Goal: Task Accomplishment & Management: Manage account settings

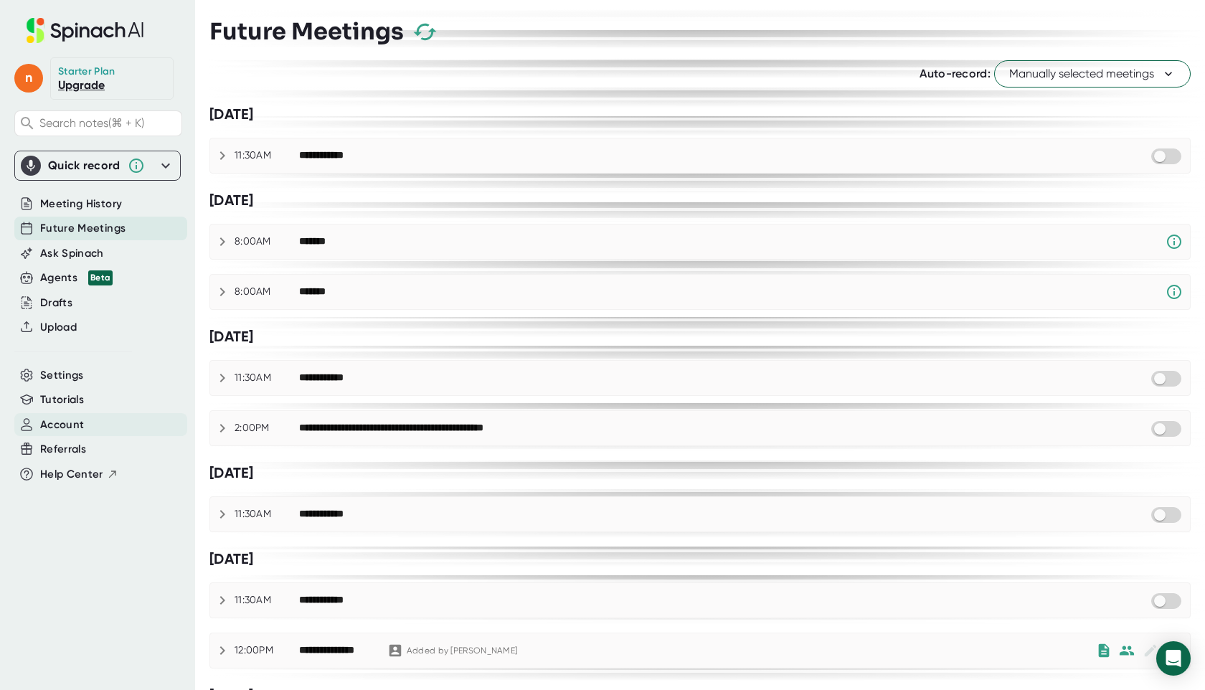
click at [72, 429] on span "Account" at bounding box center [62, 425] width 44 height 16
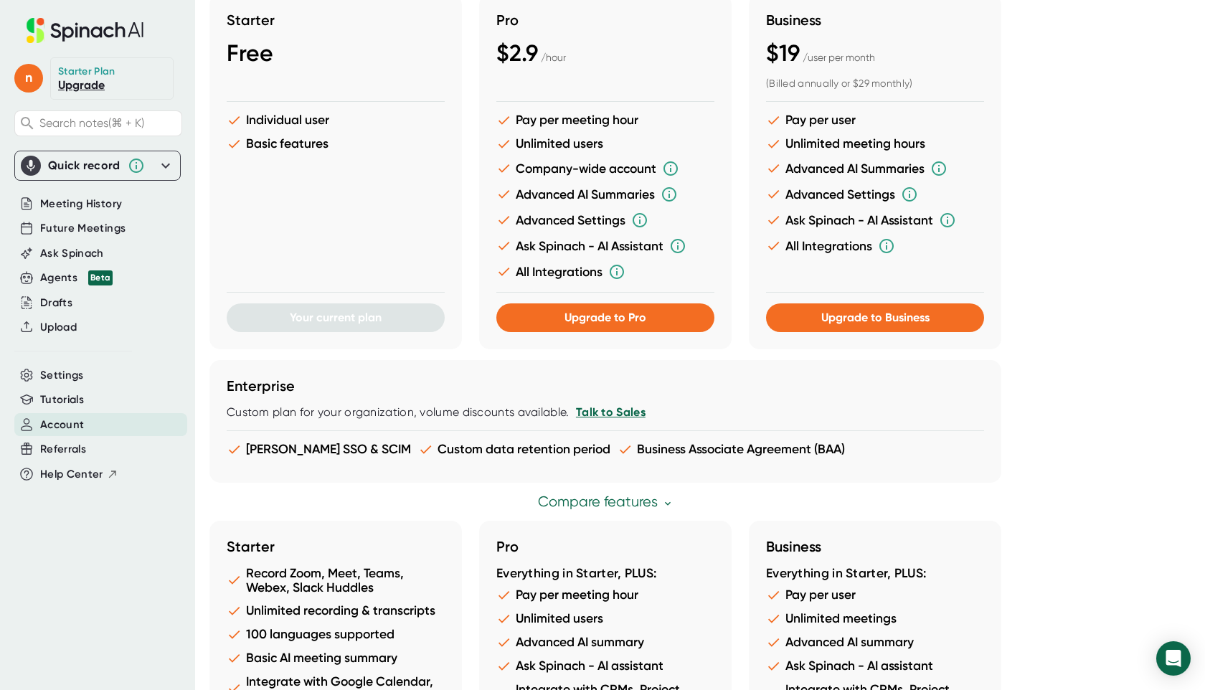
scroll to position [867, 0]
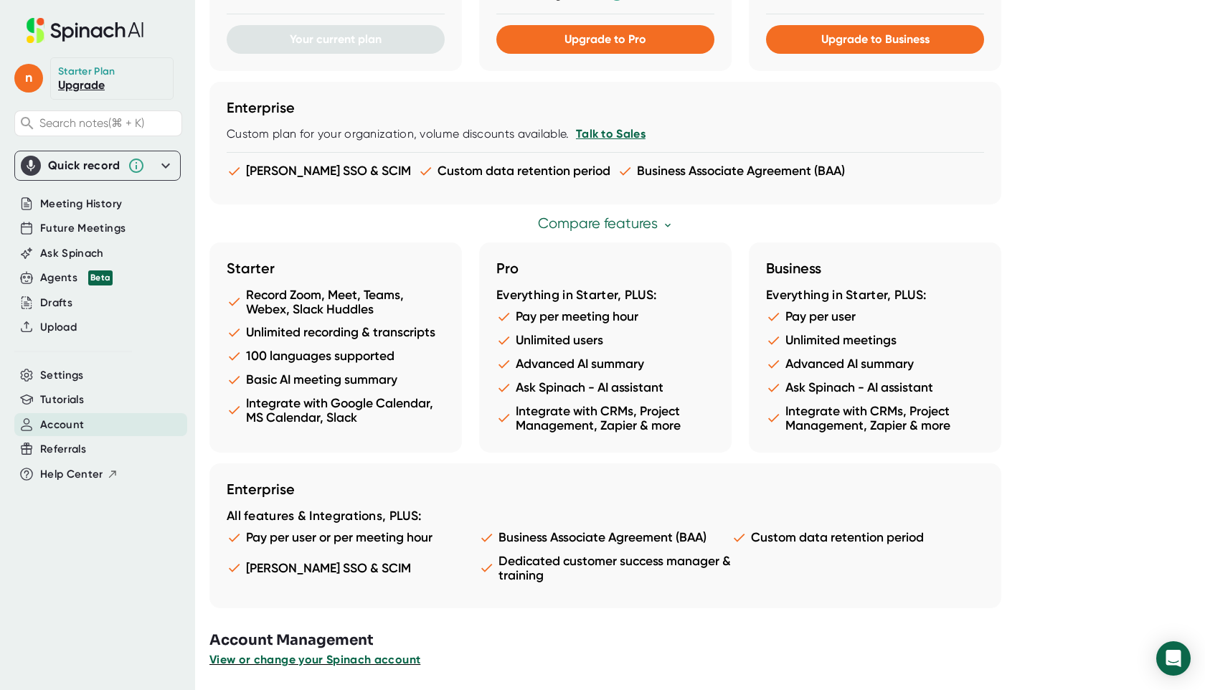
click at [352, 659] on span "View or change your Spinach account" at bounding box center [314, 660] width 211 height 14
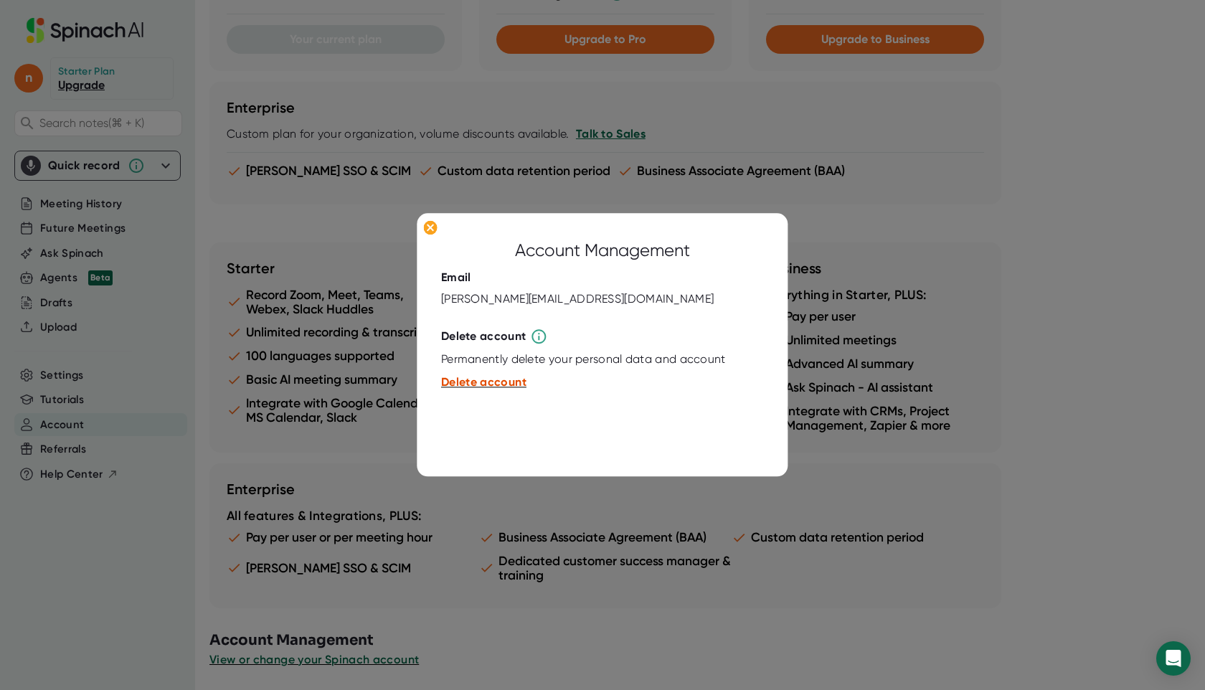
click at [499, 387] on span "Delete account" at bounding box center [483, 382] width 85 height 14
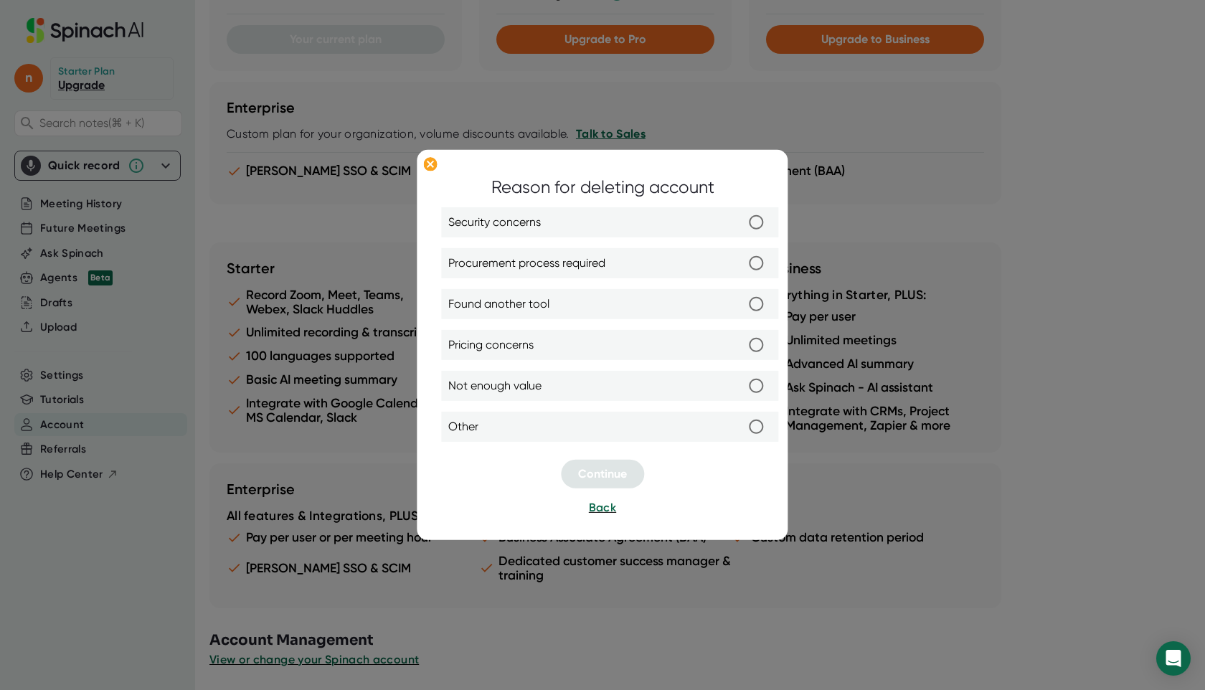
click at [757, 224] on input "Security concerns" at bounding box center [756, 222] width 30 height 30
radio input "true"
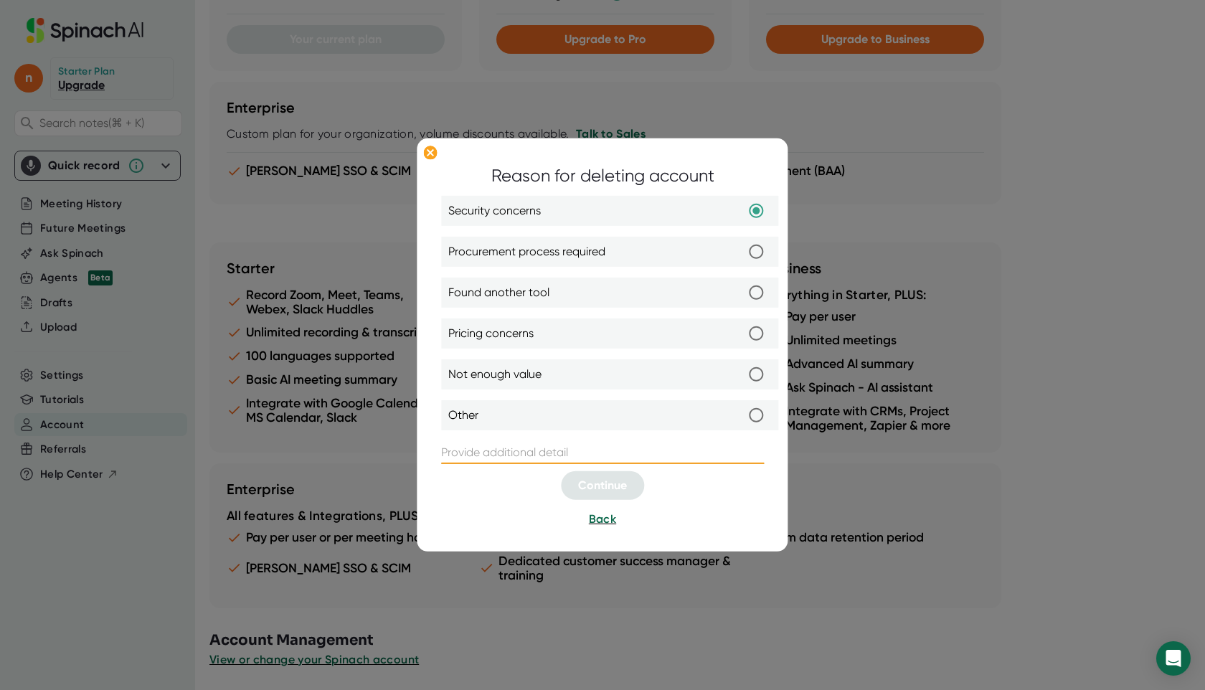
click at [604, 451] on input "text" at bounding box center [602, 452] width 323 height 23
type input "b"
click at [625, 488] on span "Continue" at bounding box center [602, 485] width 49 height 14
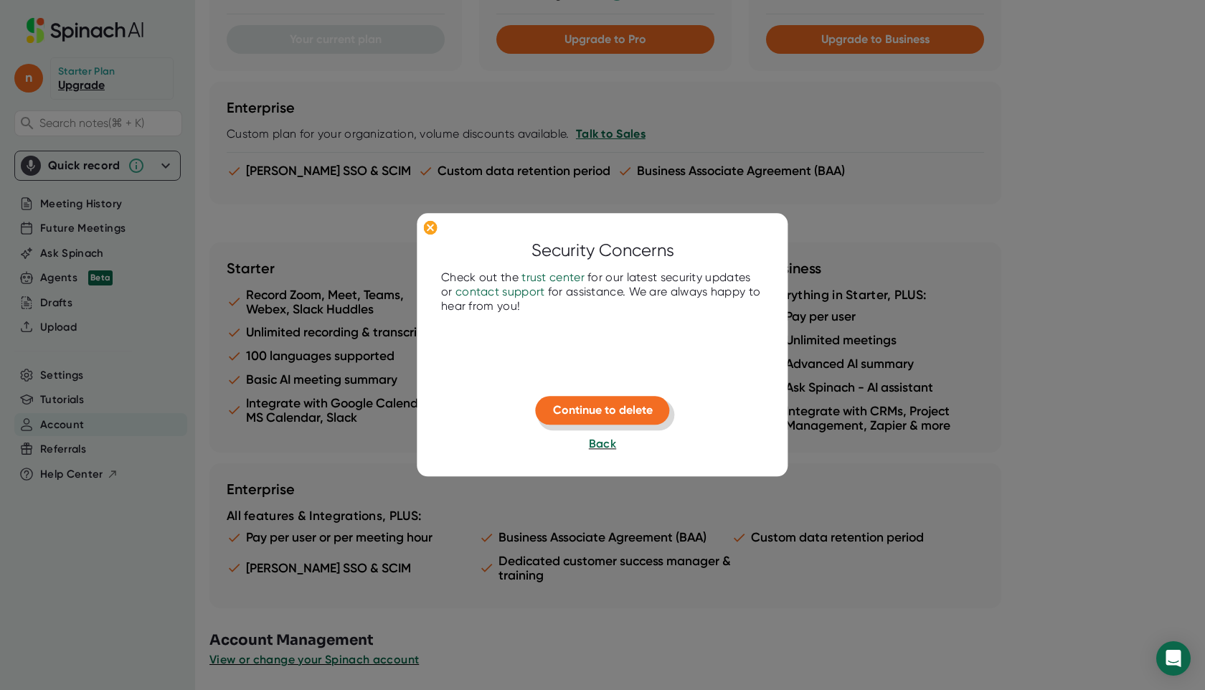
click at [626, 412] on span "Continue to delete" at bounding box center [603, 410] width 100 height 14
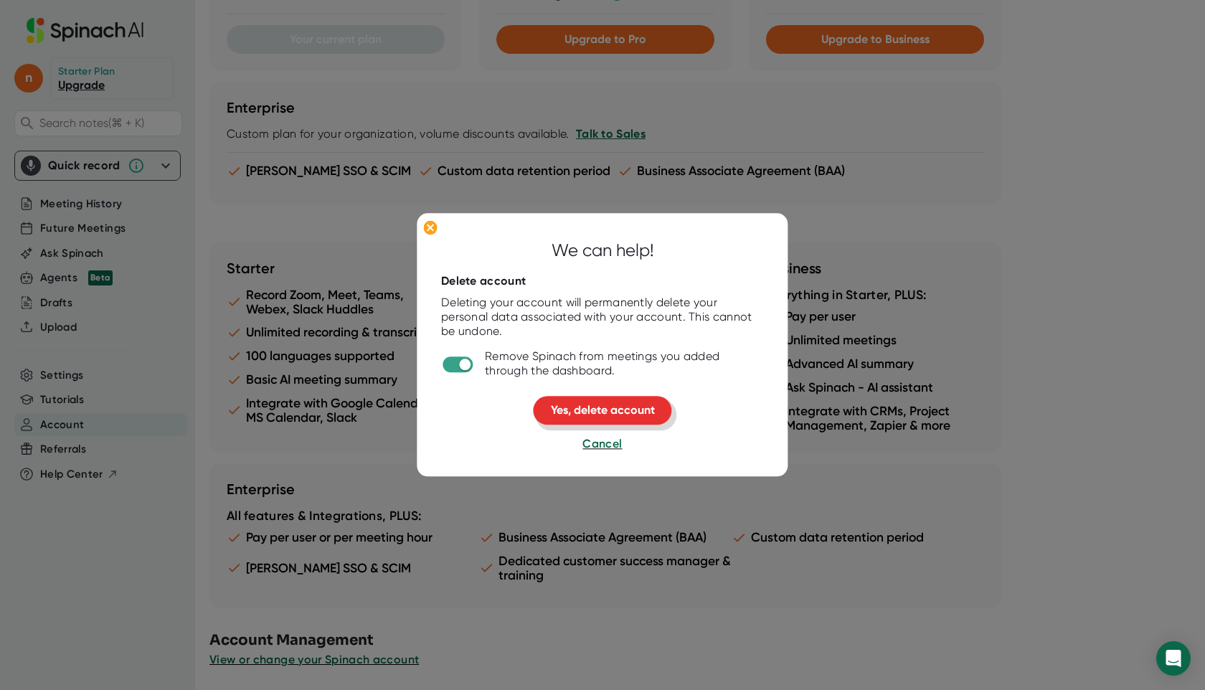
click at [607, 409] on span "Yes, delete account" at bounding box center [603, 410] width 104 height 14
